Goal: Task Accomplishment & Management: Manage account settings

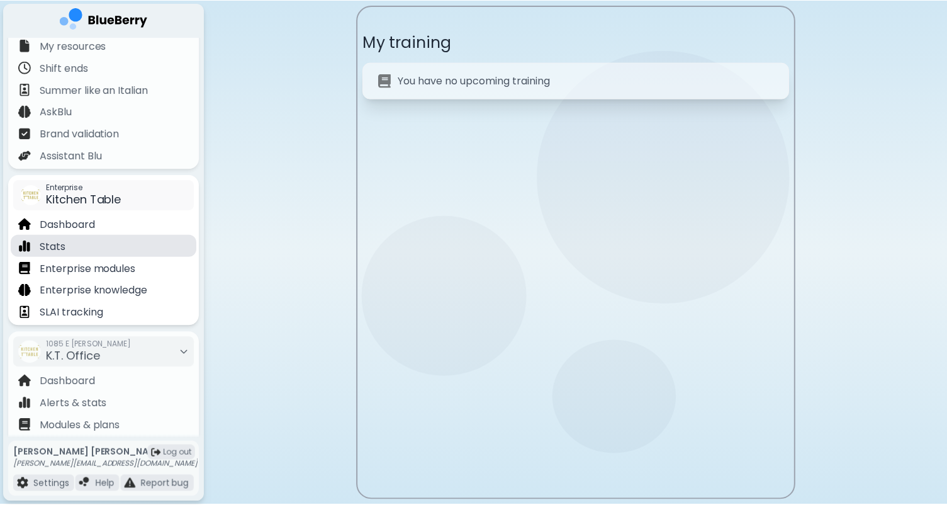
scroll to position [31, 0]
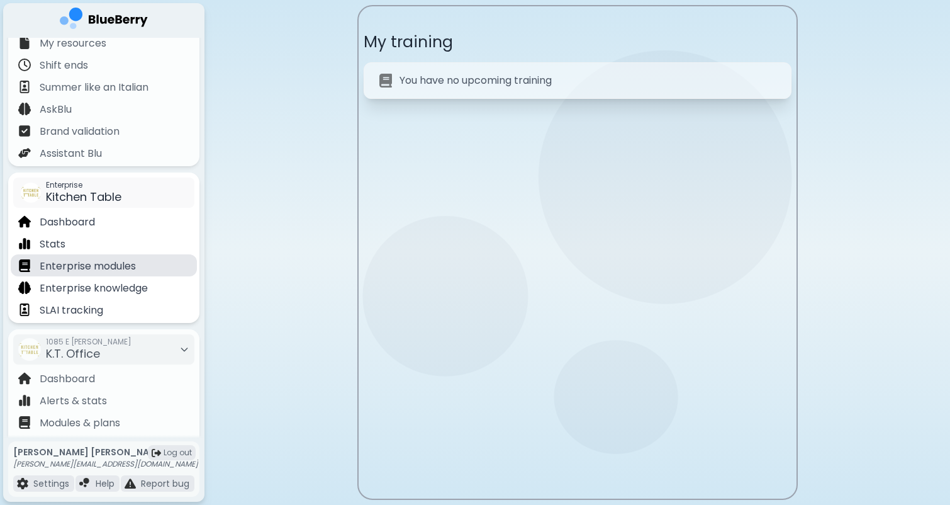
click at [94, 266] on p "Enterprise modules" at bounding box center [88, 266] width 96 height 15
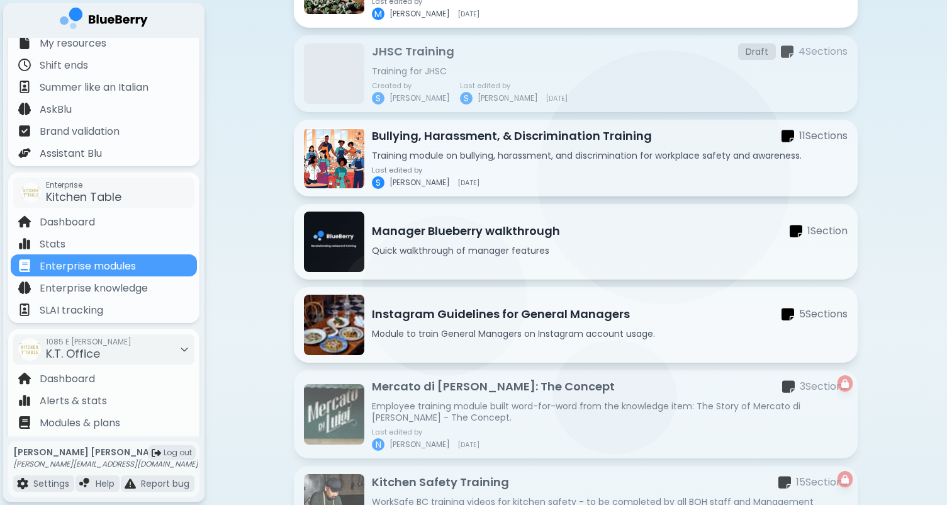
scroll to position [414, 0]
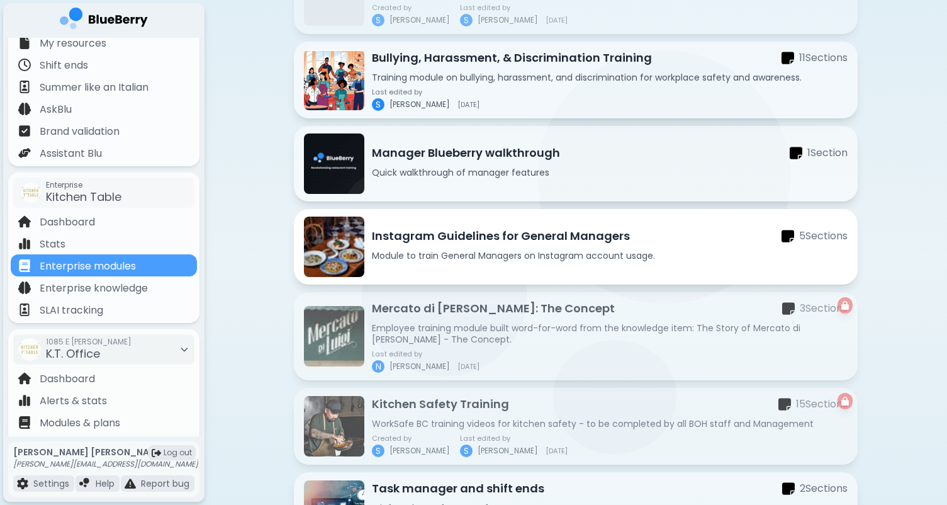
click at [629, 240] on div "Instagram Guidelines for General Managers 5 Section s" at bounding box center [610, 236] width 476 height 18
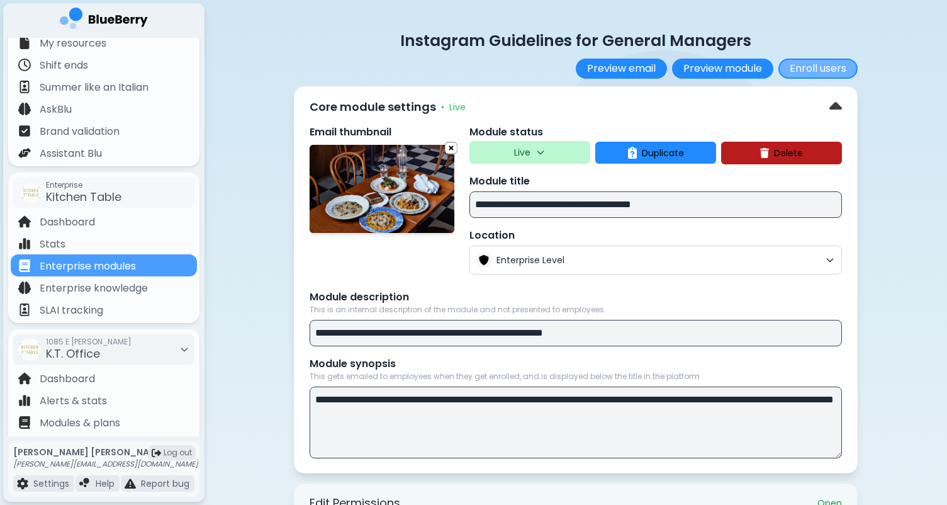
click at [823, 67] on button "Enroll users" at bounding box center [818, 69] width 79 height 20
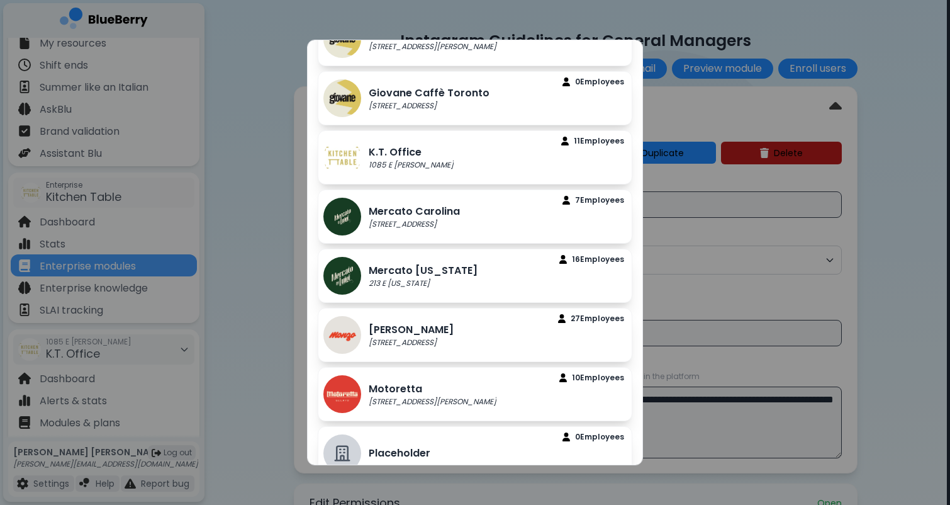
scroll to position [478, 0]
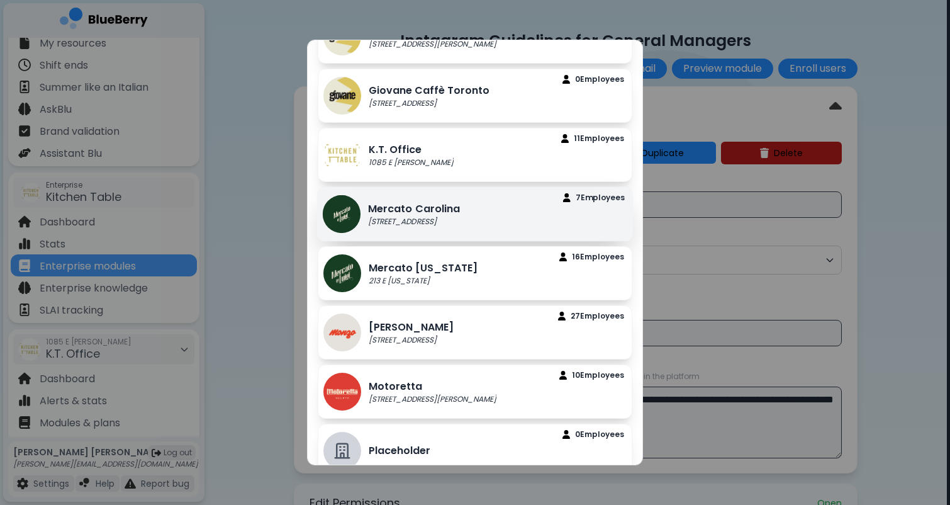
click at [429, 205] on p "Mercato Carolina" at bounding box center [414, 208] width 92 height 15
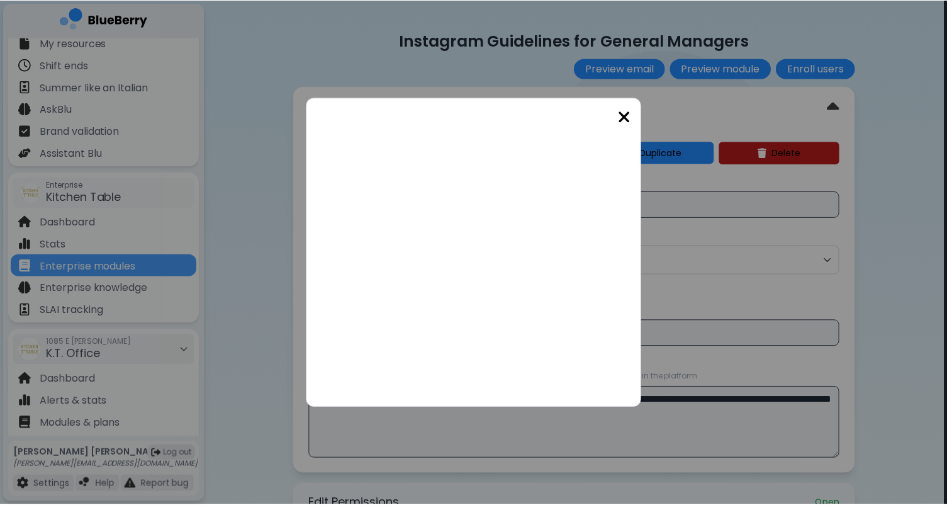
scroll to position [0, 0]
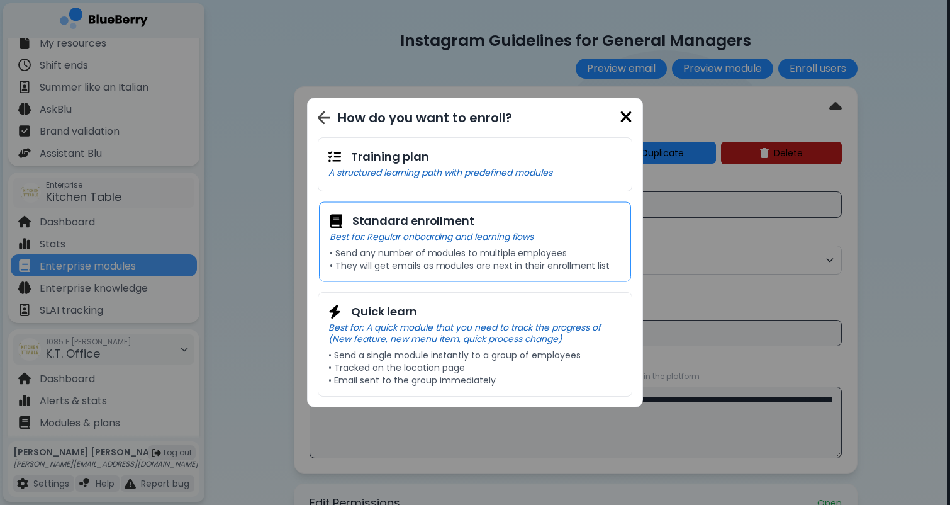
click at [457, 241] on p "Best for: Regular onboarding and learning flows" at bounding box center [475, 236] width 291 height 11
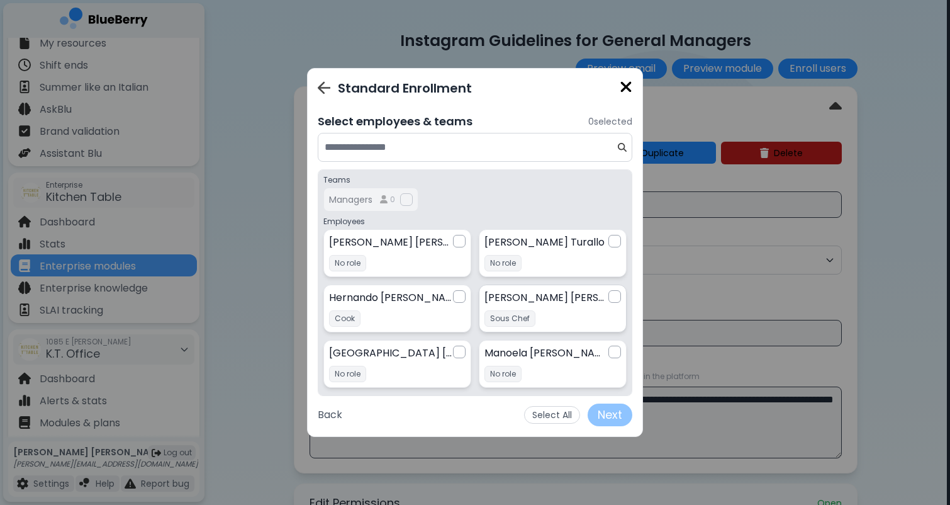
click at [610, 294] on div at bounding box center [615, 296] width 13 height 13
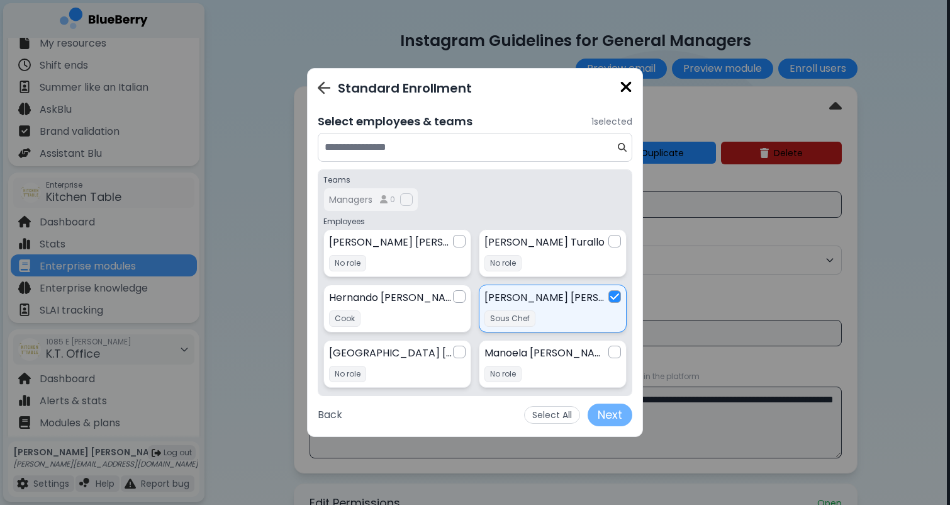
click at [623, 414] on button "Next" at bounding box center [610, 414] width 45 height 23
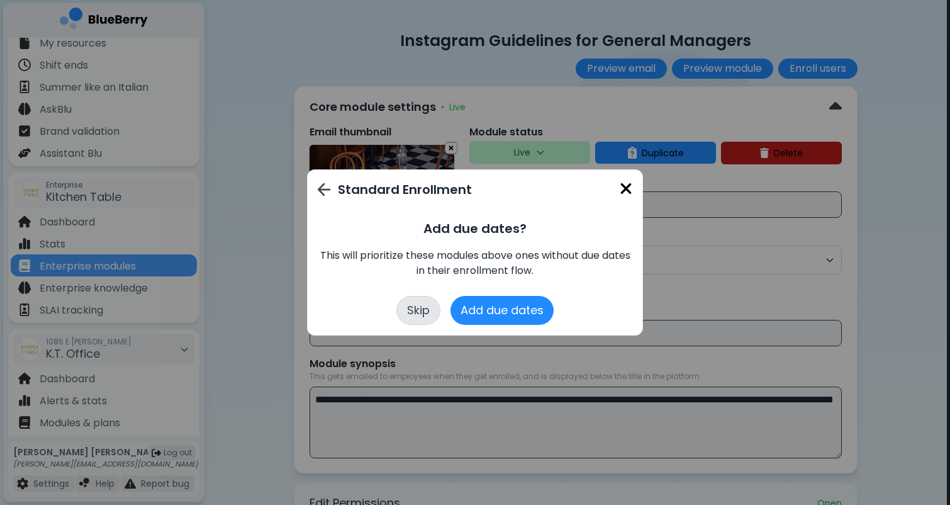
click at [429, 309] on button "Skip" at bounding box center [419, 310] width 44 height 29
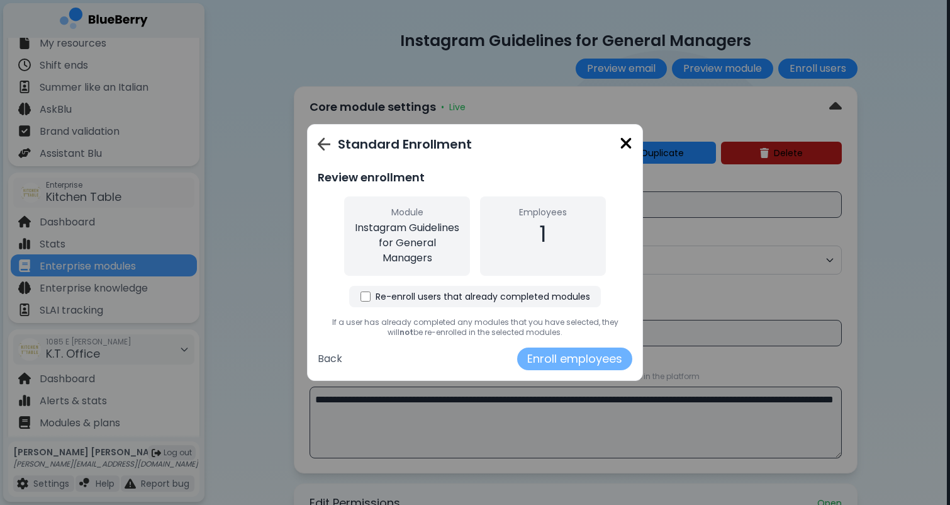
click at [544, 363] on button "Enroll employees" at bounding box center [574, 358] width 115 height 23
